Goal: Navigation & Orientation: Find specific page/section

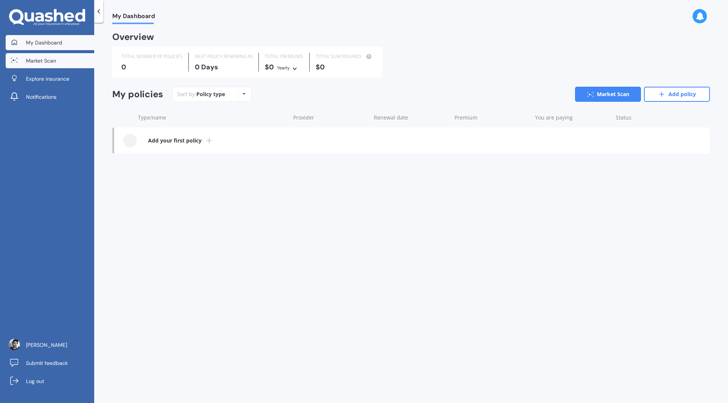
click at [58, 55] on link "Market Scan" at bounding box center [50, 60] width 89 height 15
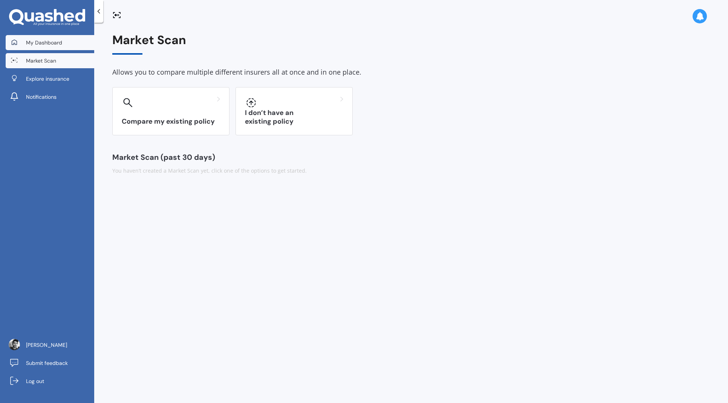
click at [57, 39] on span "My Dashboard" at bounding box center [44, 43] width 36 height 8
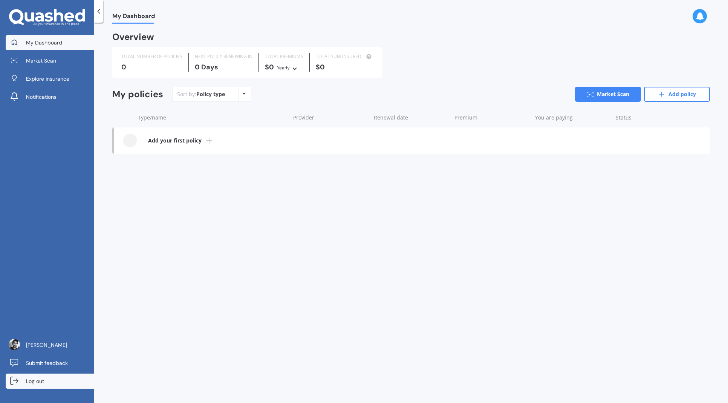
click at [35, 381] on span "Log out" at bounding box center [35, 381] width 18 height 8
